Goal: Information Seeking & Learning: Learn about a topic

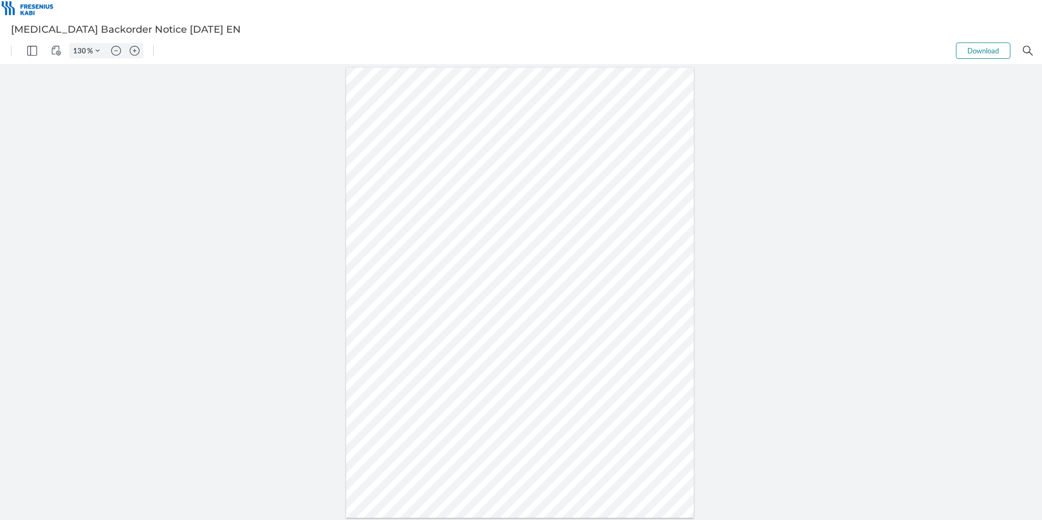
type input "155"
type input "255"
